Goal: Task Accomplishment & Management: Use online tool/utility

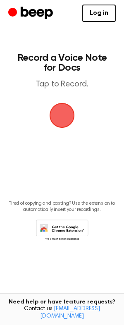
click at [64, 113] on span "button" at bounding box center [61, 115] width 23 height 23
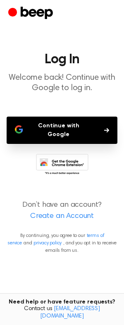
click at [69, 154] on icon at bounding box center [62, 165] width 52 height 23
click at [66, 57] on h1 "Log In" at bounding box center [62, 59] width 111 height 13
click at [103, 119] on button "Continue with Google" at bounding box center [62, 129] width 111 height 27
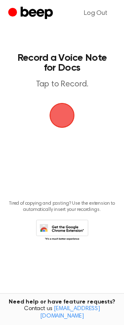
click at [58, 117] on span "button" at bounding box center [61, 115] width 23 height 23
click at [66, 111] on span "button" at bounding box center [62, 115] width 30 height 30
click at [57, 112] on span "button" at bounding box center [61, 115] width 23 height 23
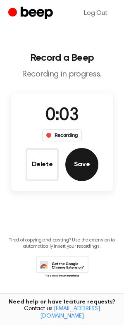
click at [84, 160] on button "Save" at bounding box center [81, 164] width 33 height 33
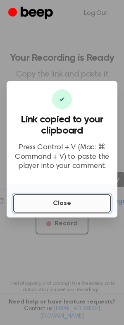
click at [45, 204] on button "Close" at bounding box center [61, 203] width 97 height 18
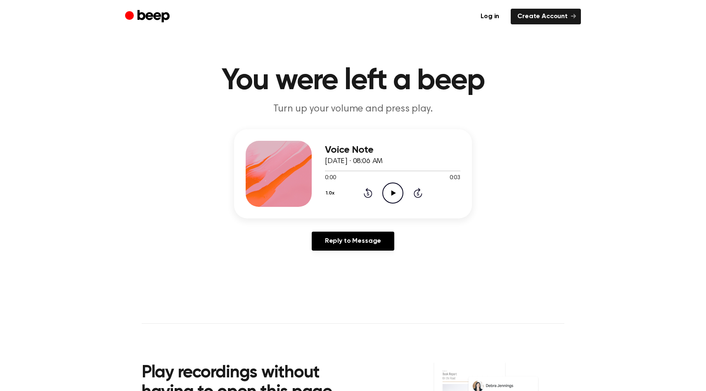
click at [401, 196] on icon "Play Audio" at bounding box center [392, 193] width 21 height 21
